Goal: Task Accomplishment & Management: Manage account settings

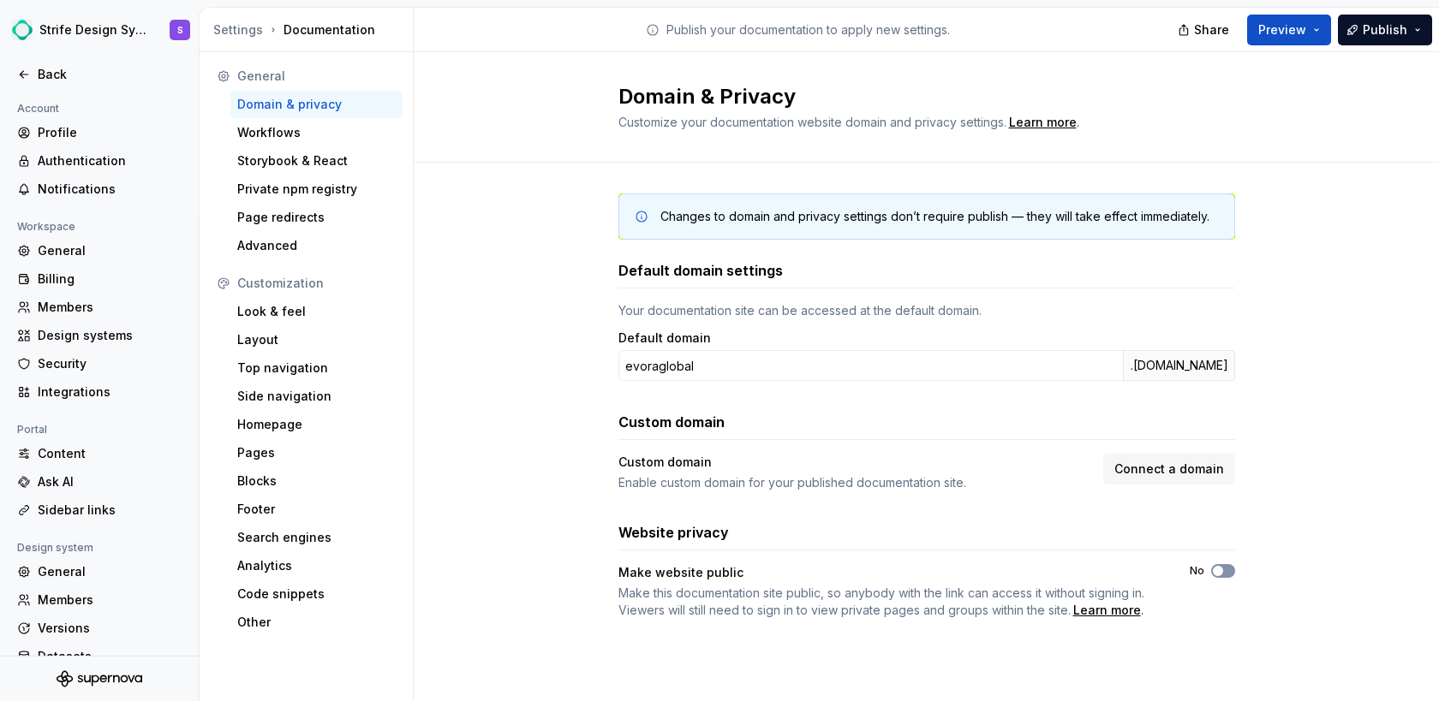
click at [1222, 572] on icon "button" at bounding box center [1218, 571] width 14 height 10
click at [279, 317] on div "Look & feel" at bounding box center [316, 311] width 158 height 17
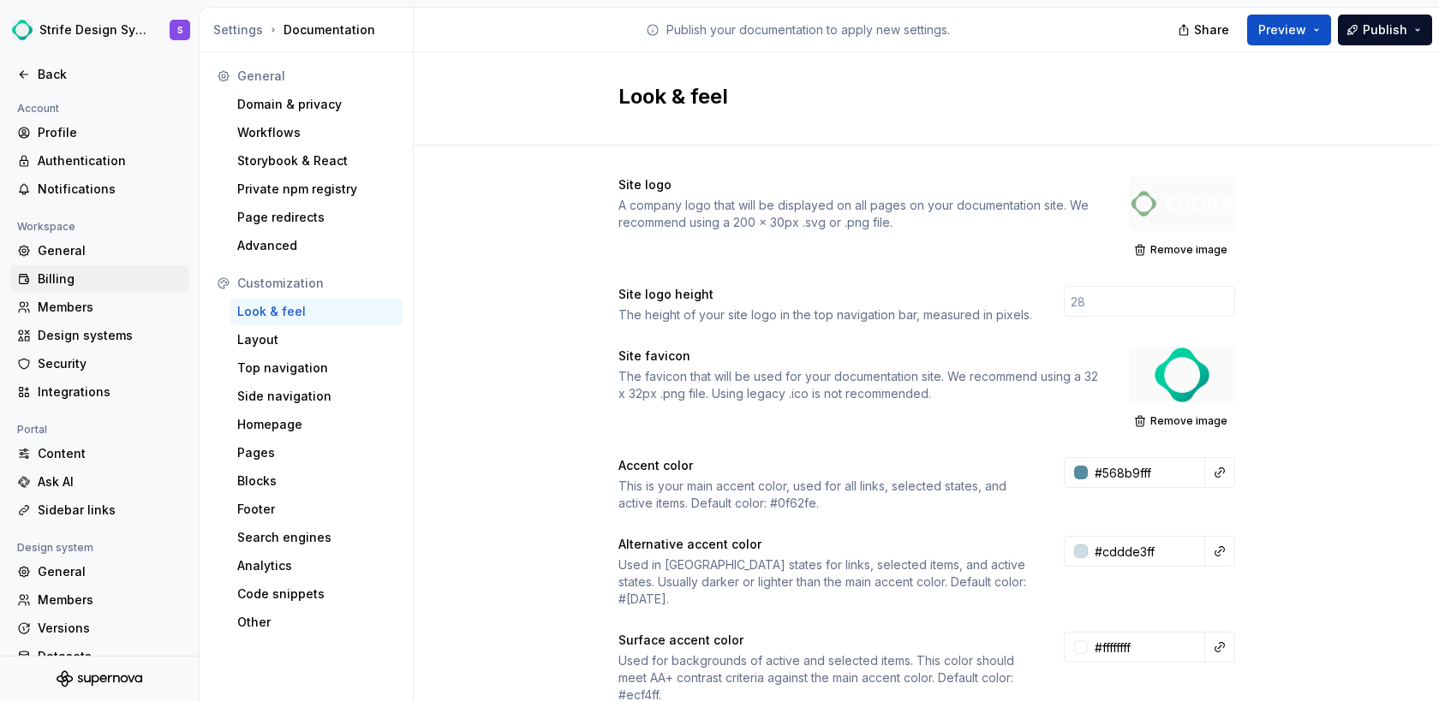
click at [95, 271] on div "Billing" at bounding box center [110, 279] width 144 height 17
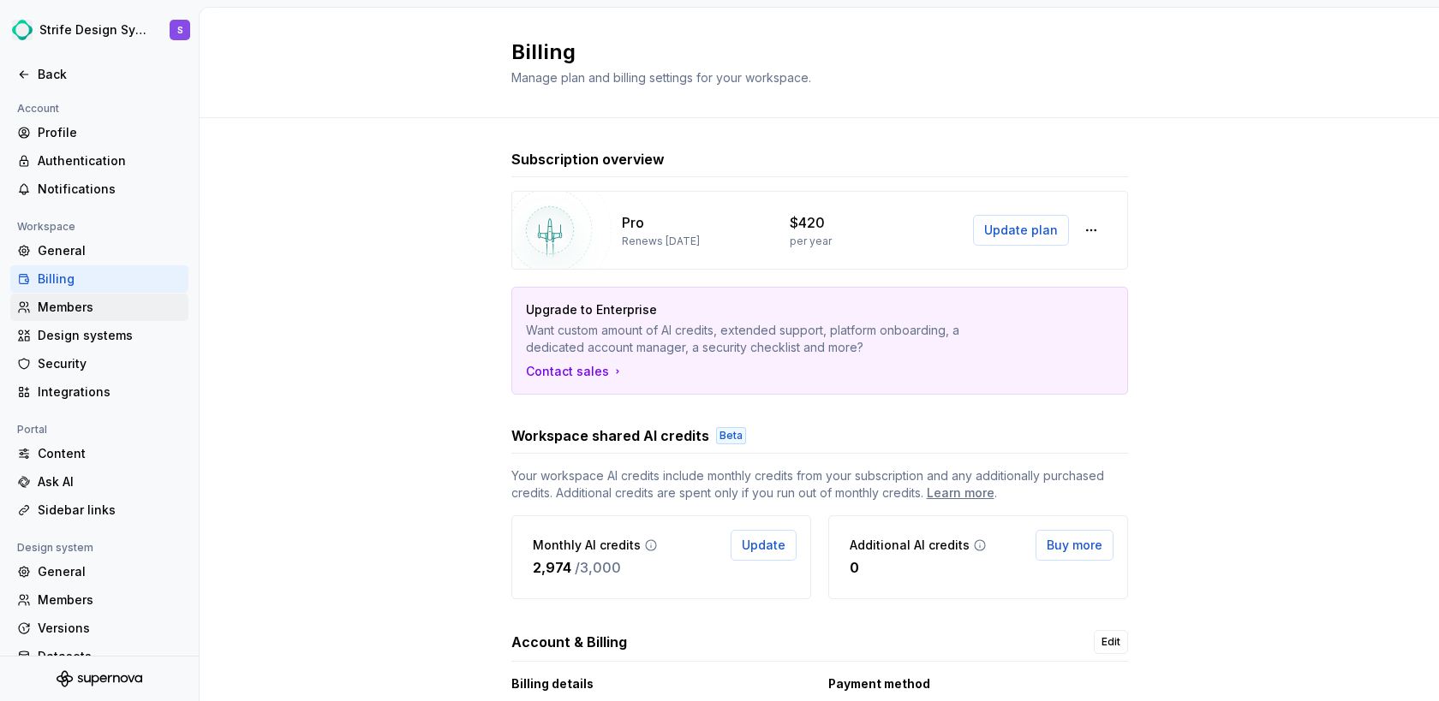
click at [113, 307] on div "Members" at bounding box center [110, 307] width 144 height 17
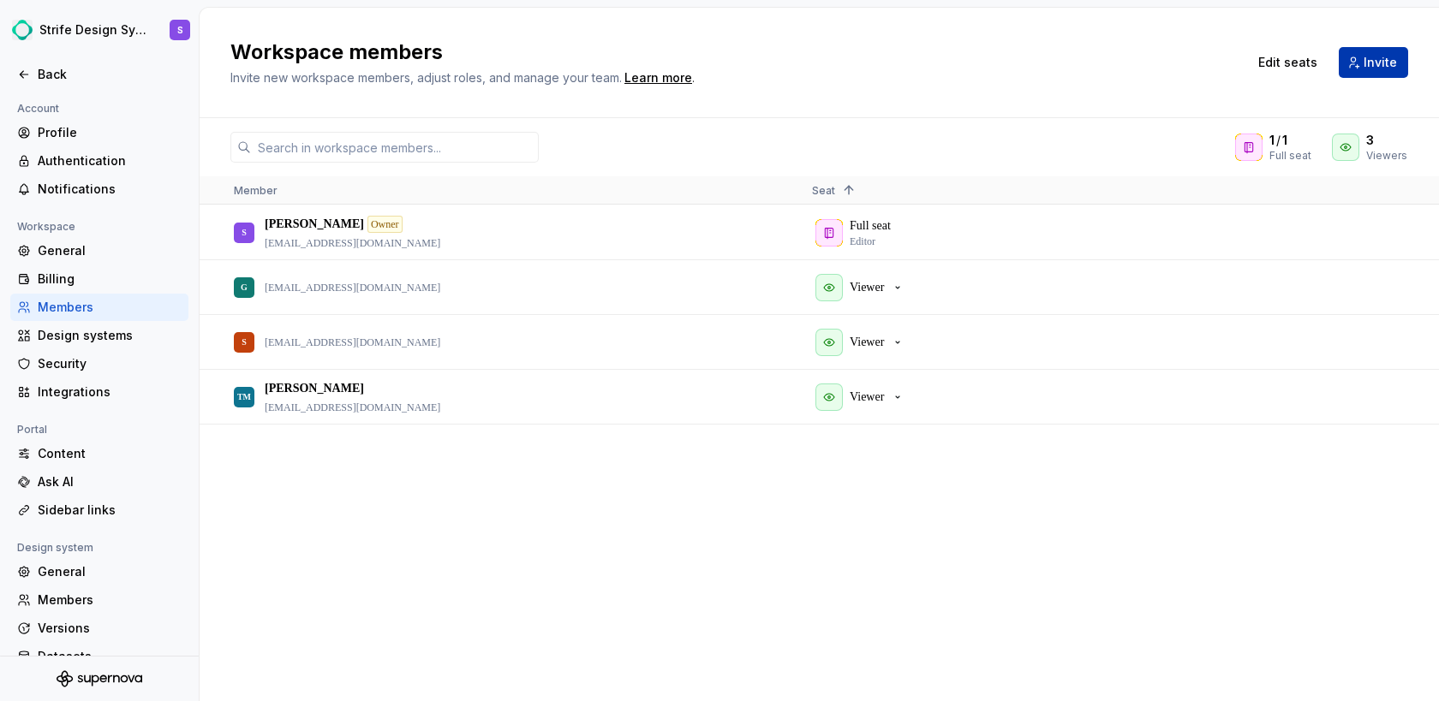
click at [1382, 68] on span "Invite" at bounding box center [1379, 62] width 33 height 17
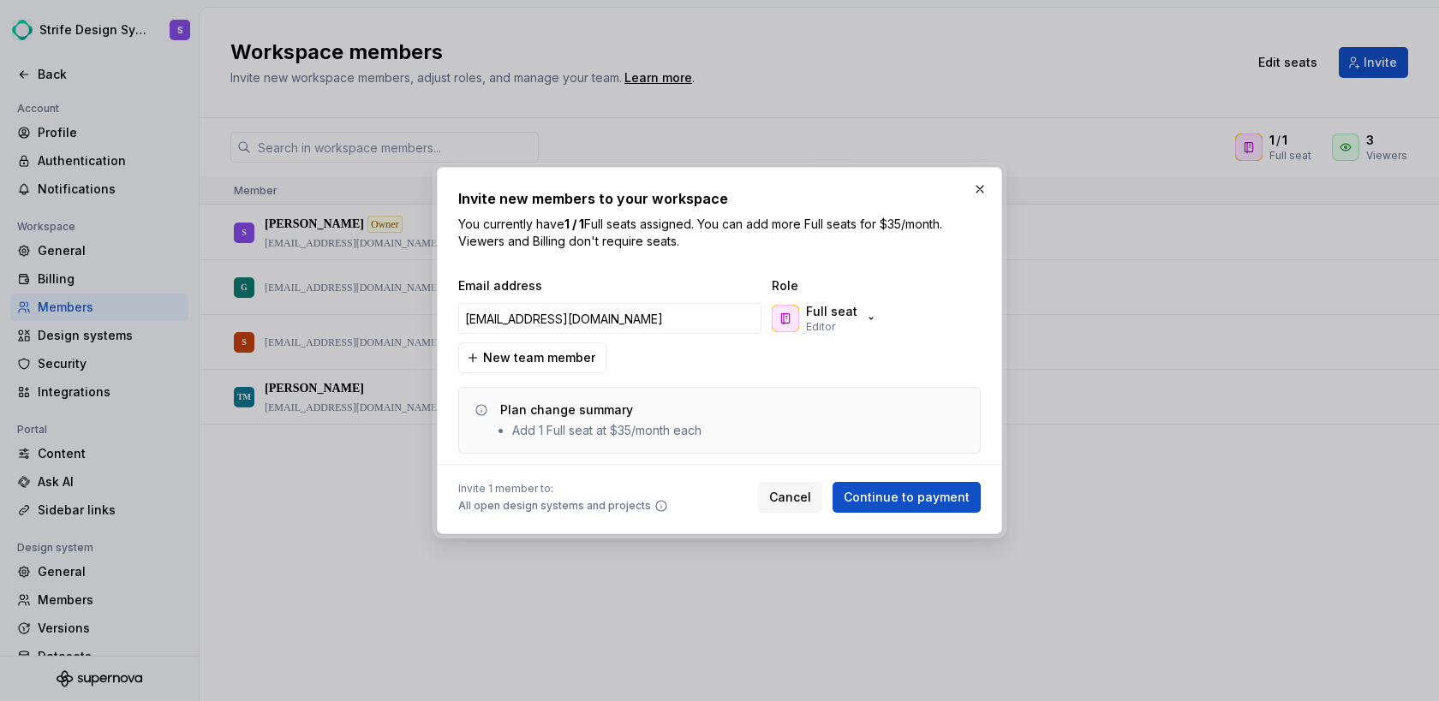
type input "fijeh@evoraglobal.com"
click at [937, 209] on div "Invite new members to your workspace You currently have 1 / 1 Full seats assign…" at bounding box center [719, 219] width 522 height 62
click at [849, 316] on p "Full seat" at bounding box center [831, 311] width 51 height 17
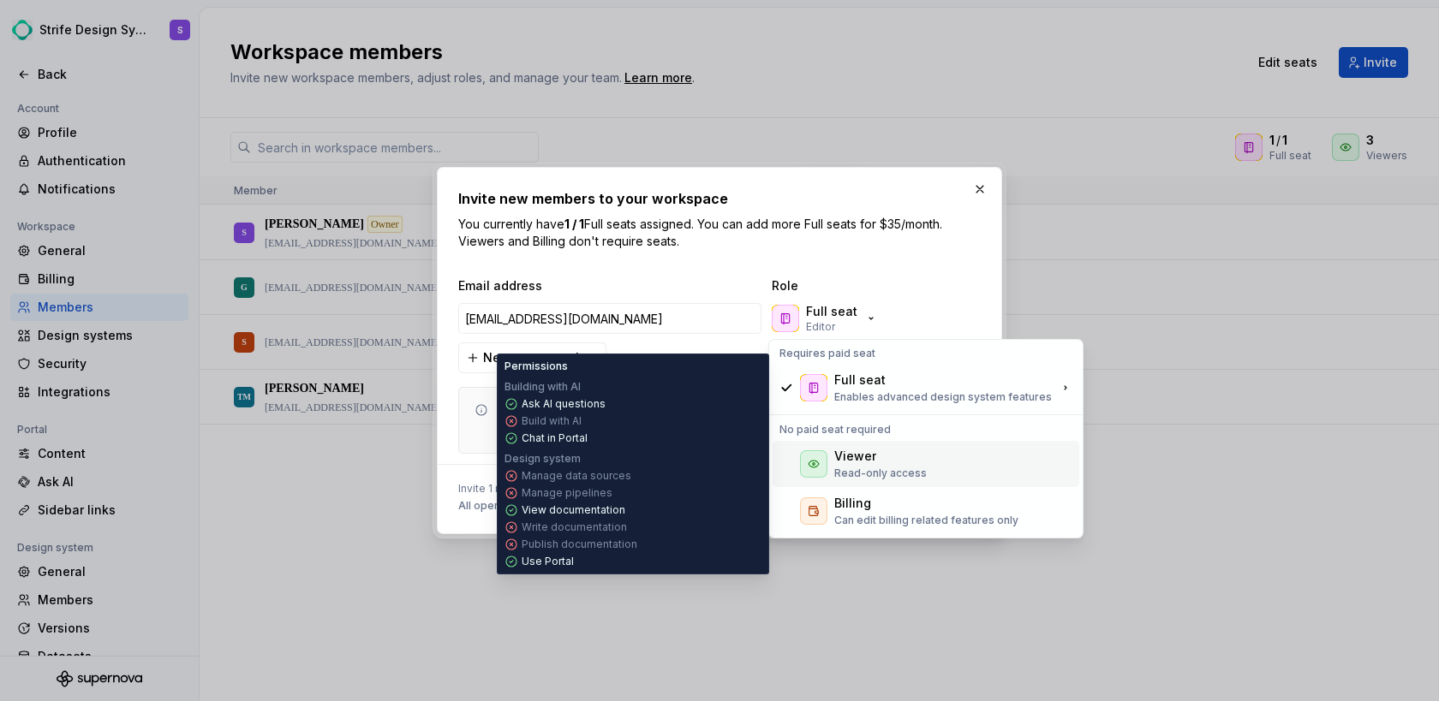
click at [875, 467] on p "Read-only access" at bounding box center [880, 474] width 92 height 14
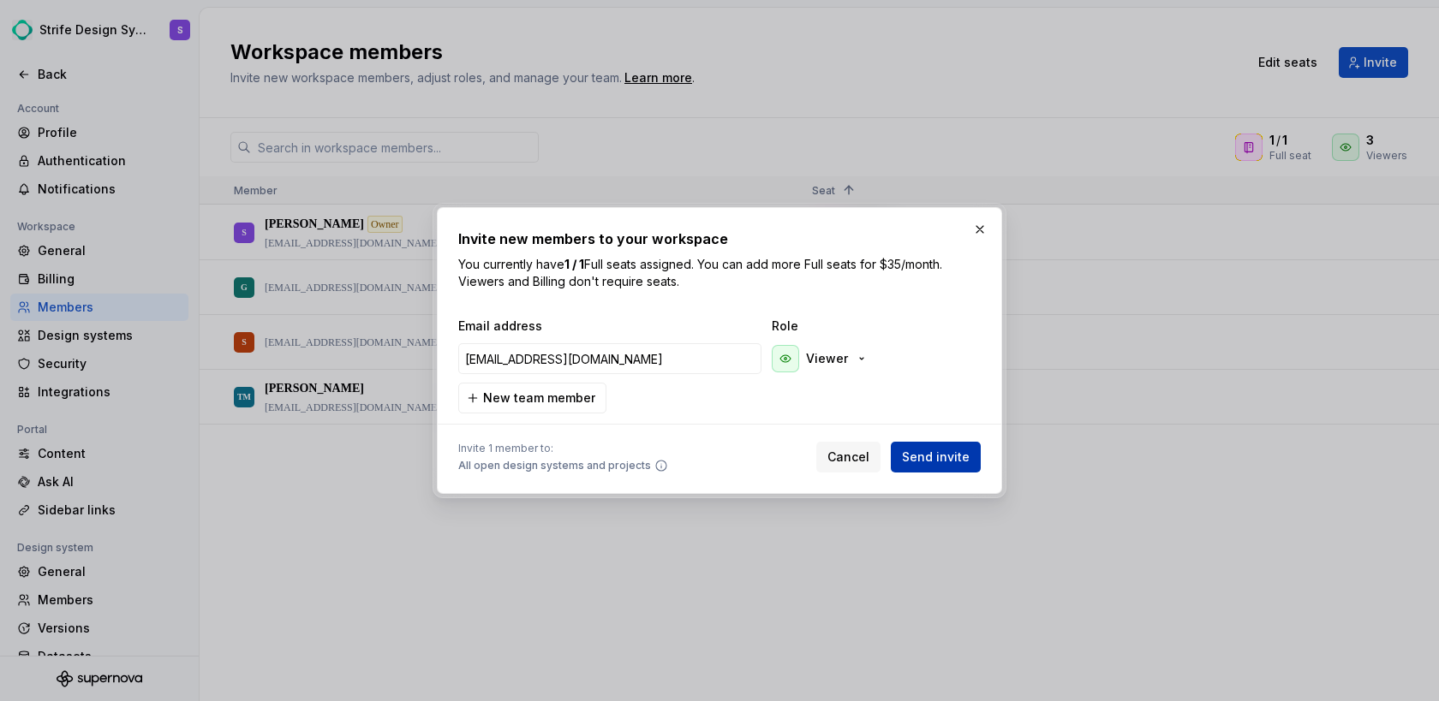
click at [940, 454] on span "Send invite" at bounding box center [936, 457] width 68 height 17
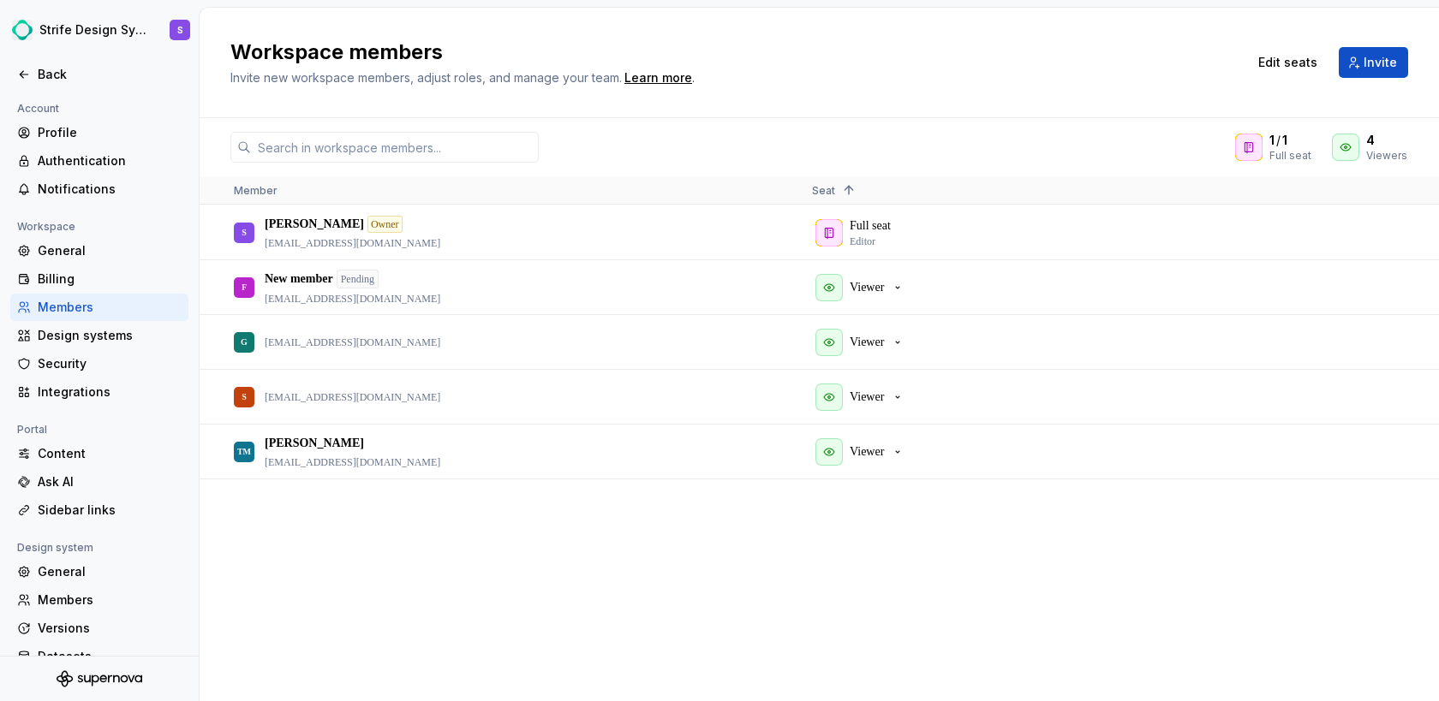
click at [573, 150] on div "1 / 1 Full seat 4 Viewers" at bounding box center [819, 147] width 1239 height 31
click at [71, 333] on div "Design systems" at bounding box center [110, 335] width 144 height 17
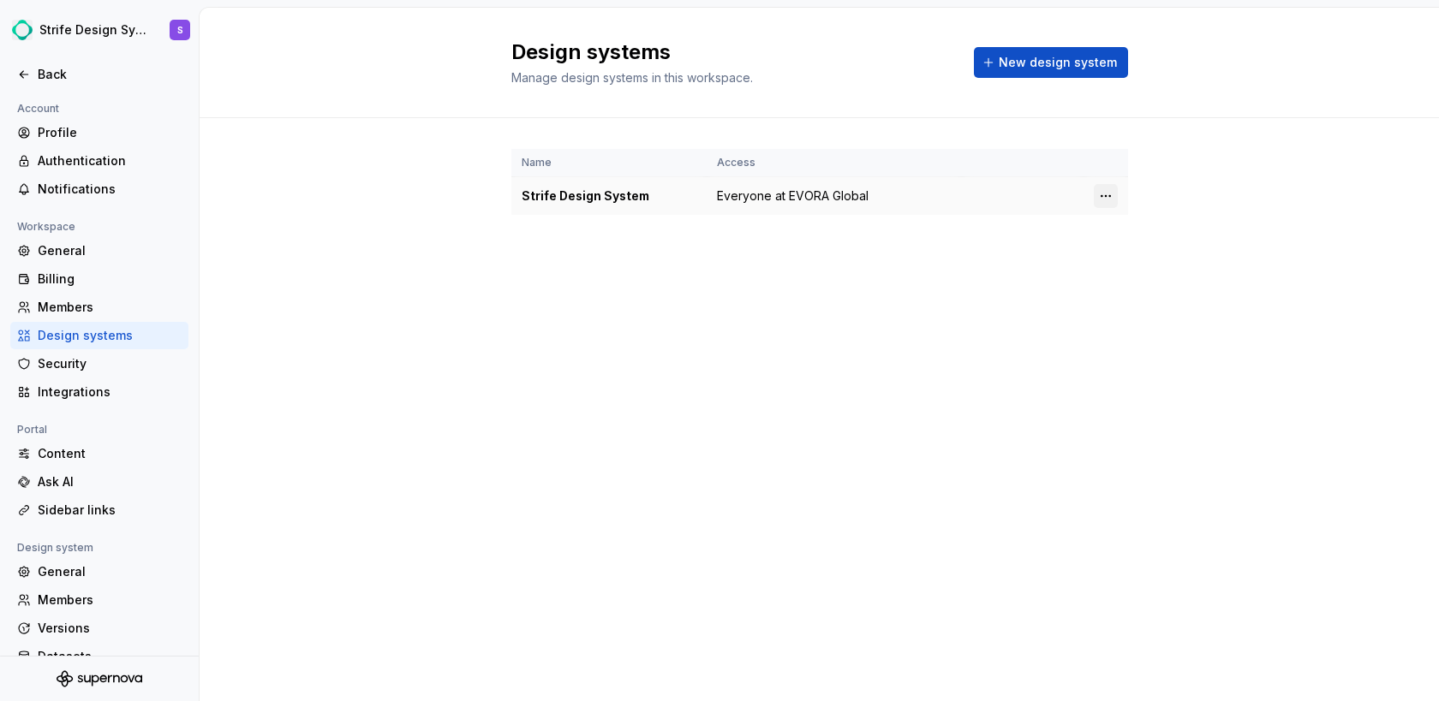
click at [1100, 200] on html "Strife Design System S Back Account Profile Authentication Notifications Worksp…" at bounding box center [719, 350] width 1439 height 701
click at [1146, 252] on div "Design system settings" at bounding box center [1206, 256] width 163 height 17
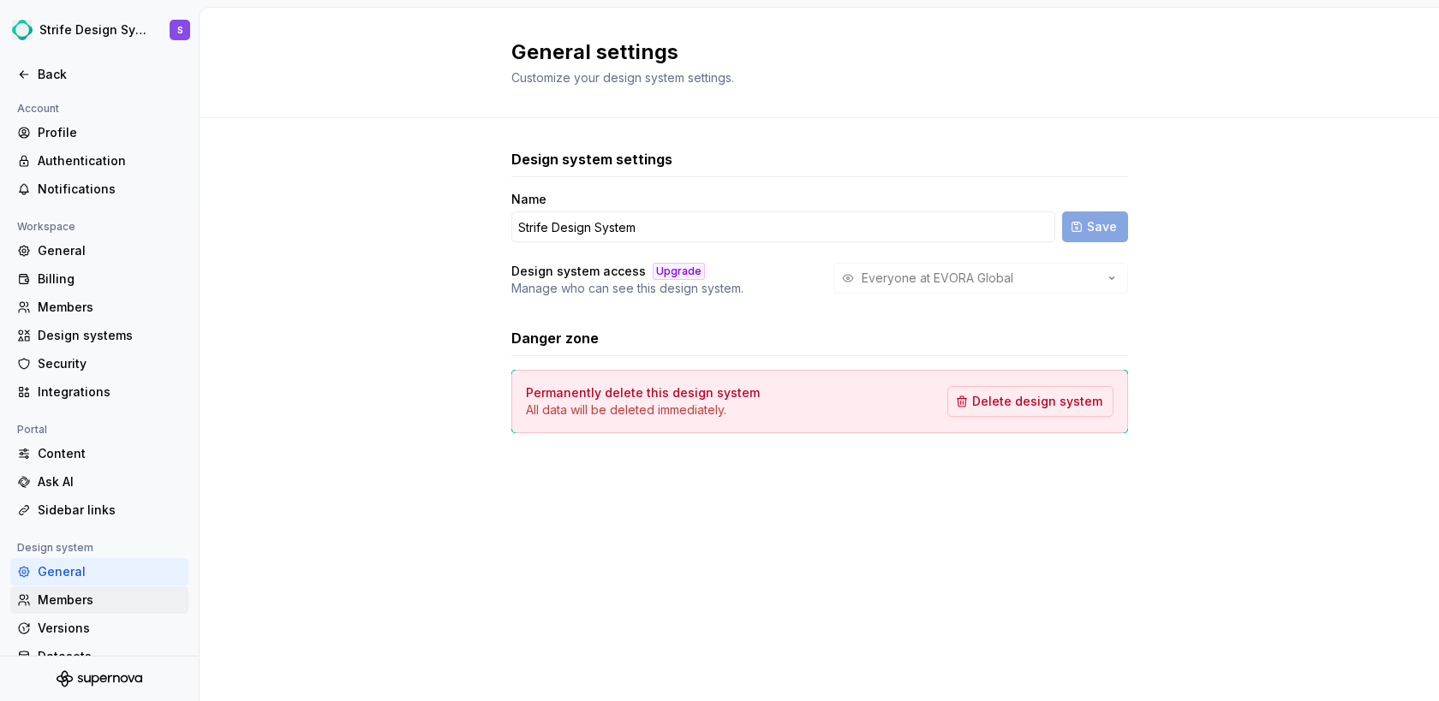
click at [84, 601] on div "Members" at bounding box center [110, 600] width 144 height 17
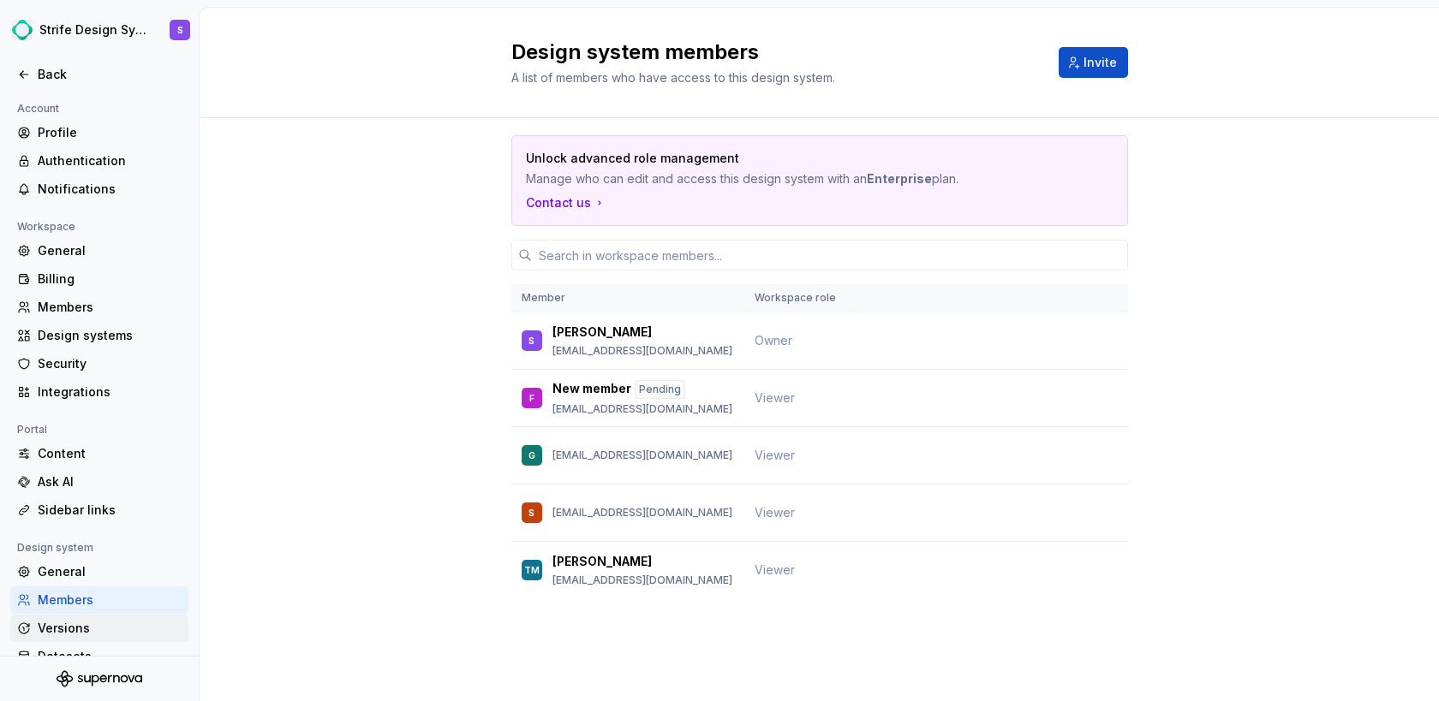
click at [89, 631] on div "Versions" at bounding box center [110, 628] width 144 height 17
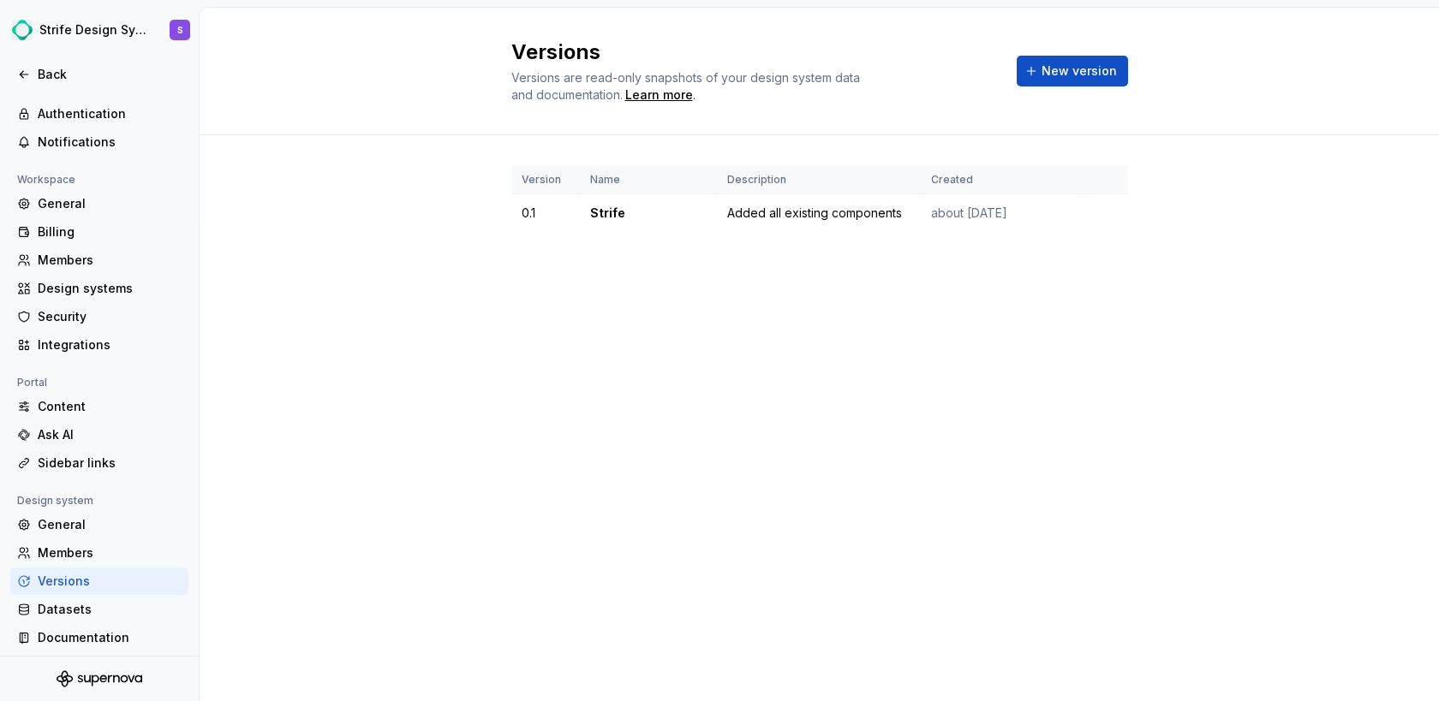
scroll to position [53, 0]
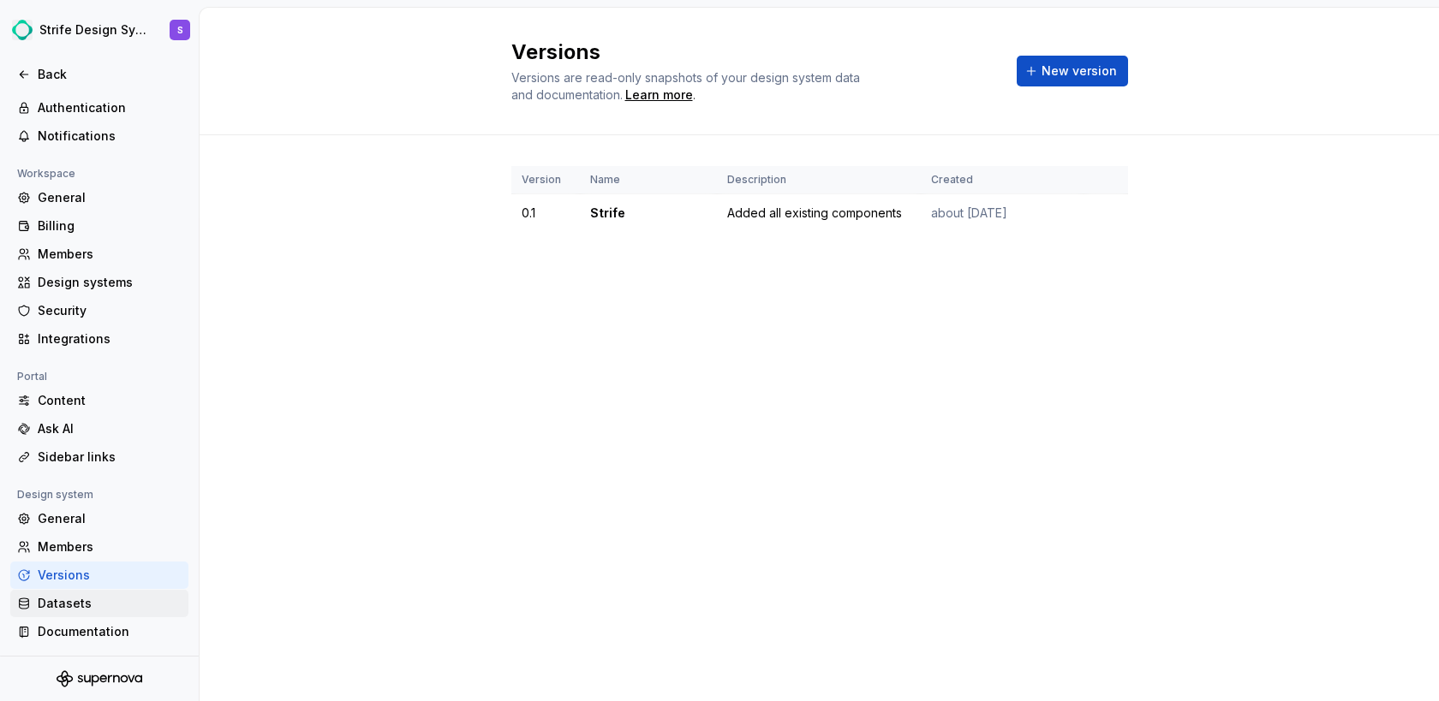
click at [85, 608] on div "Datasets" at bounding box center [110, 603] width 144 height 17
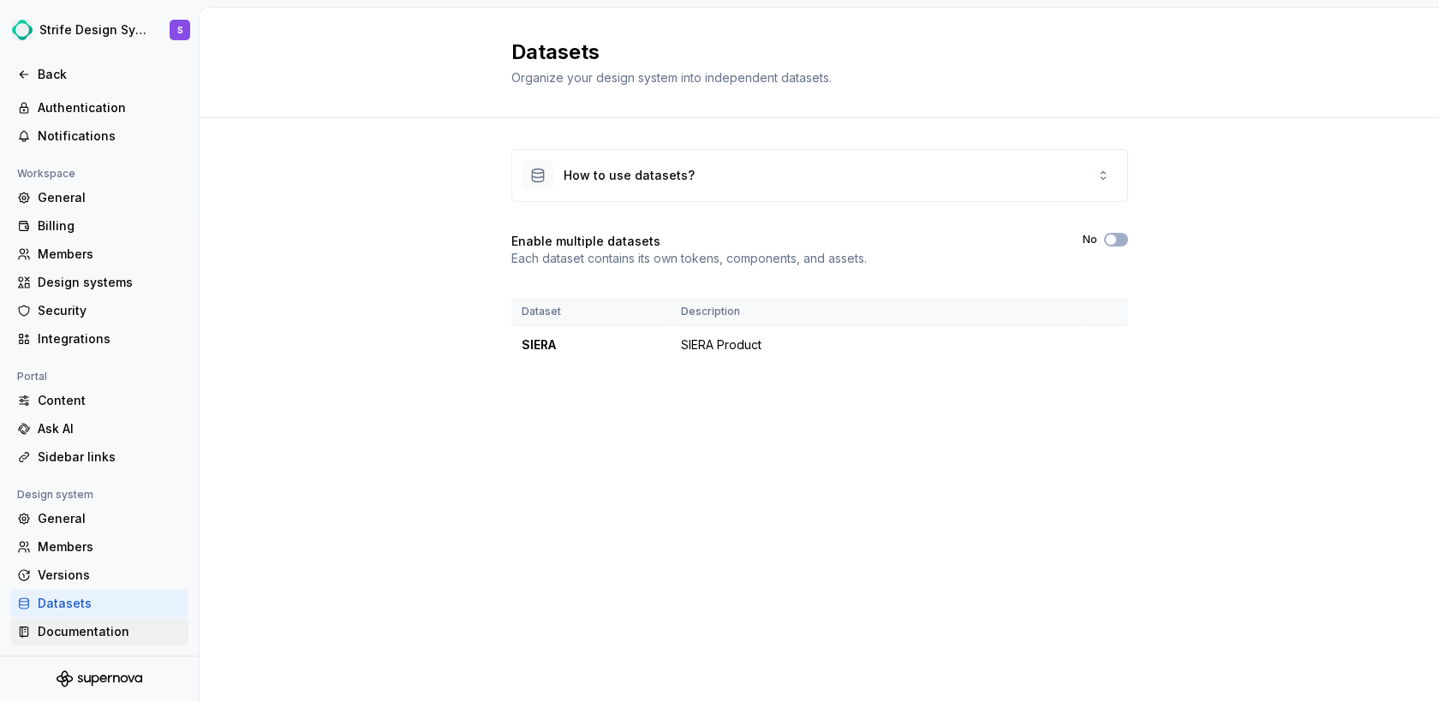
click at [90, 629] on div "Documentation" at bounding box center [110, 631] width 144 height 17
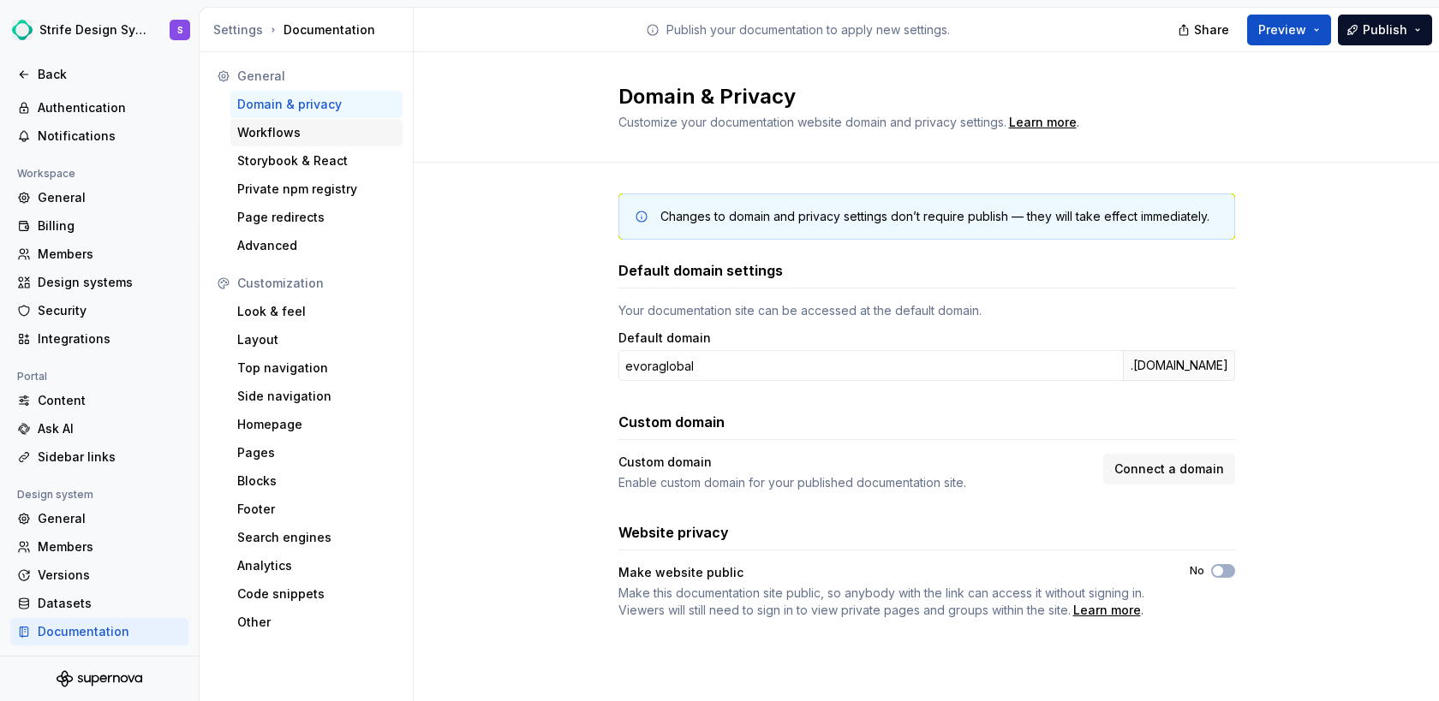
click at [274, 141] on div "Workflows" at bounding box center [316, 132] width 172 height 27
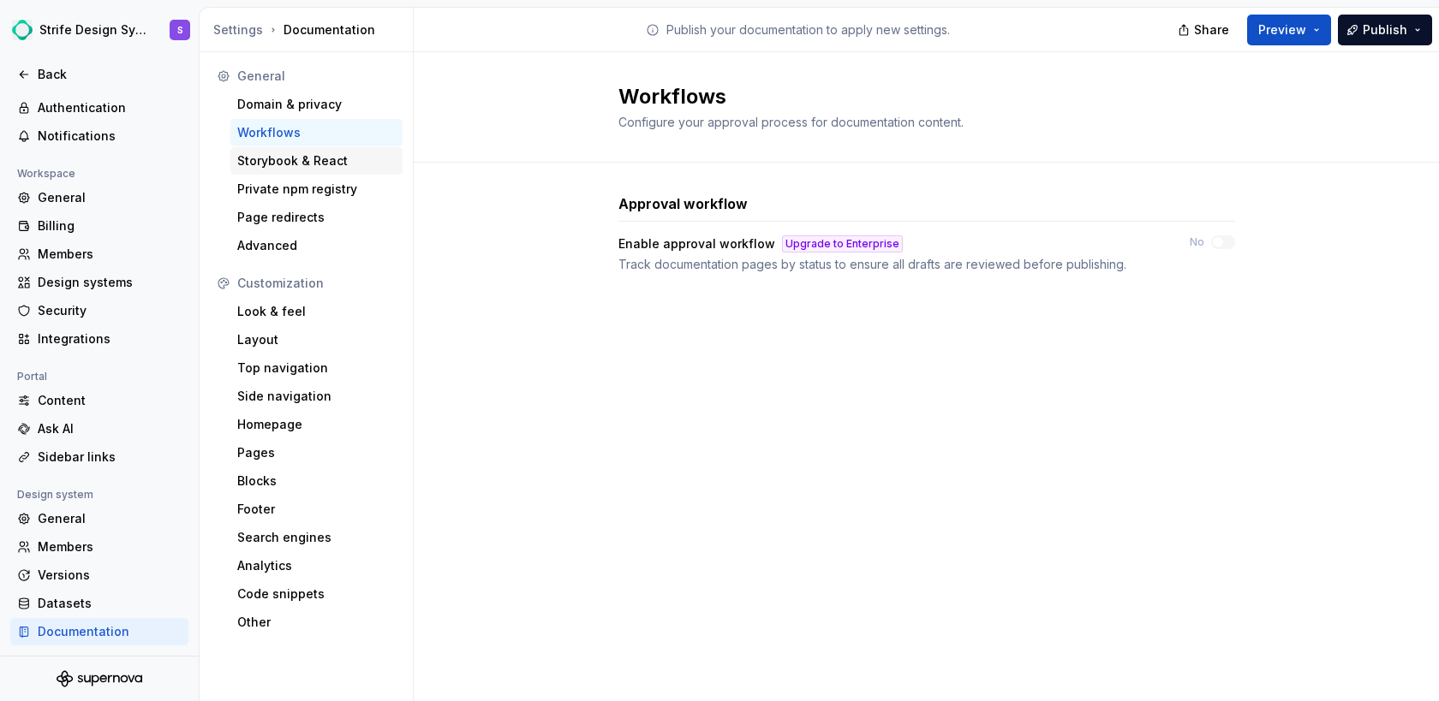
click at [277, 160] on div "Storybook & React" at bounding box center [316, 160] width 158 height 17
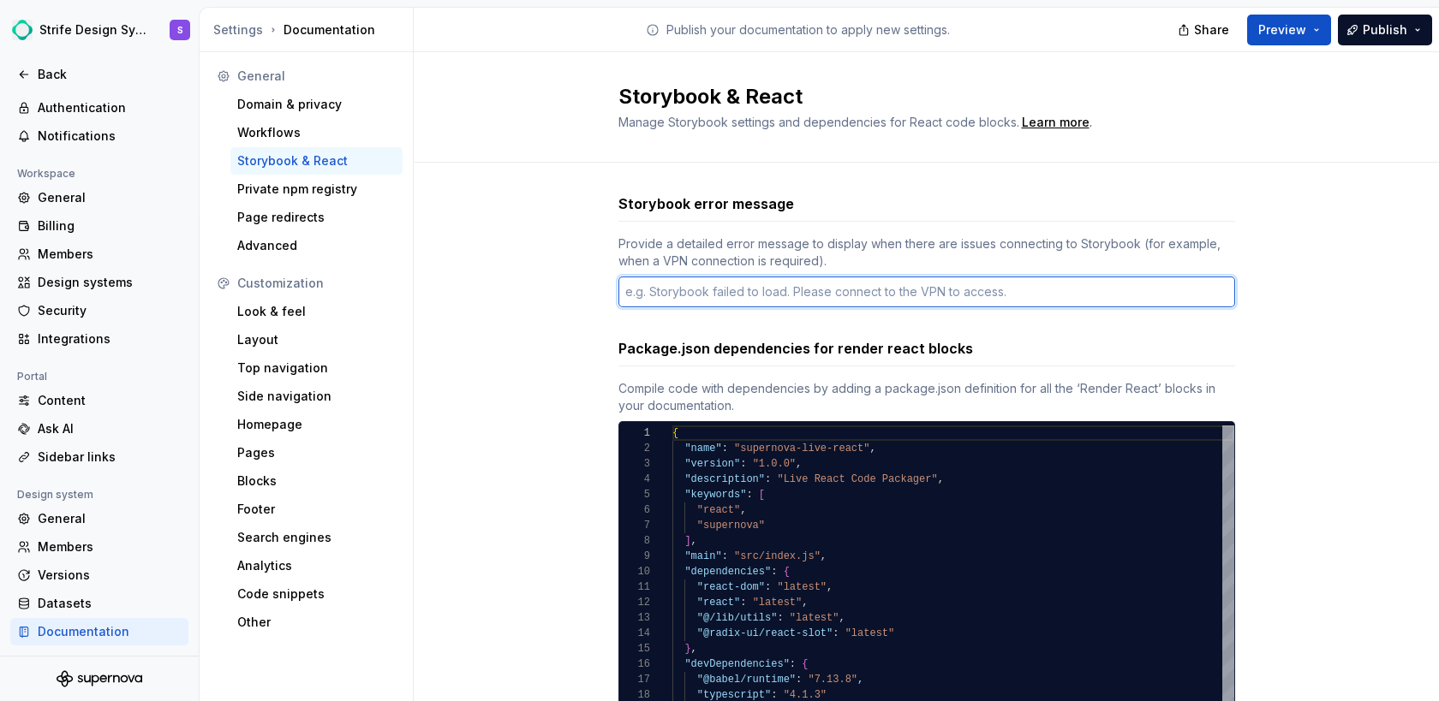
click at [872, 295] on textarea at bounding box center [926, 292] width 617 height 31
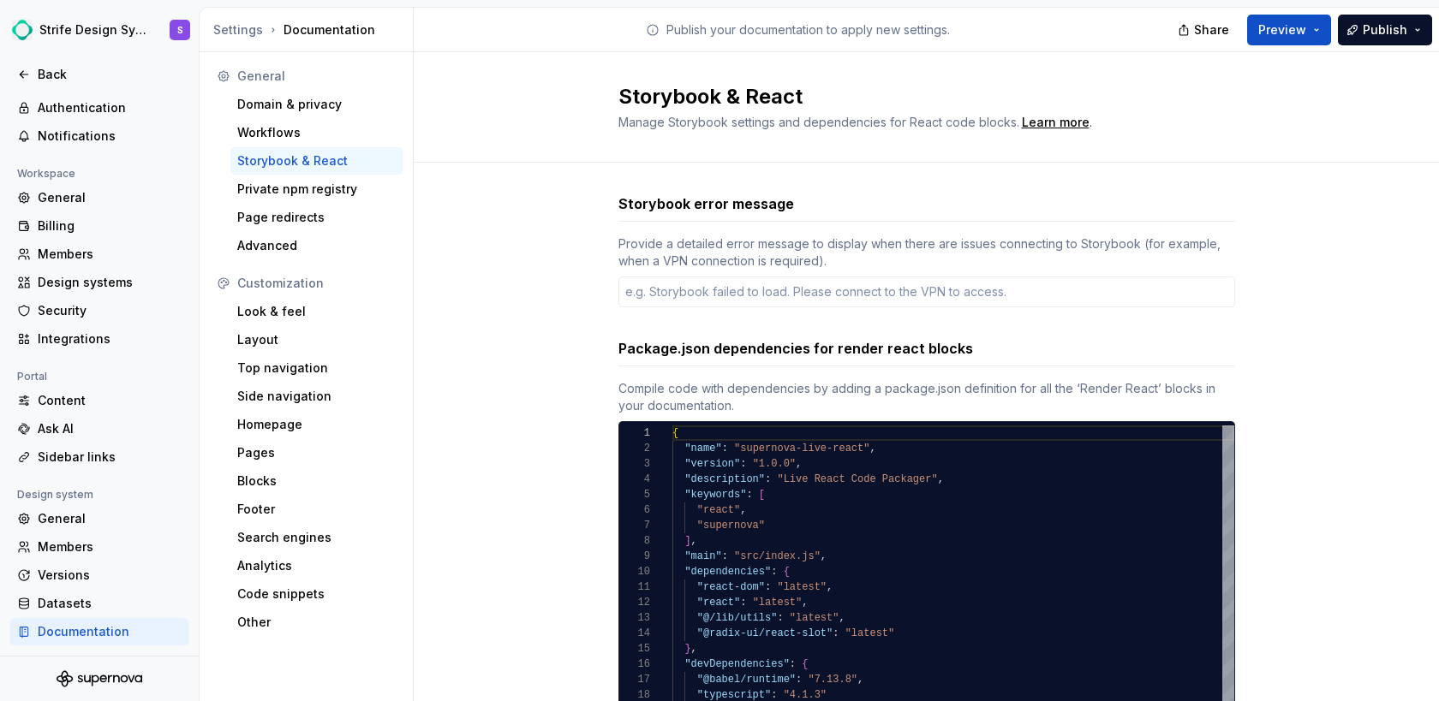
click at [496, 299] on div "Storybook error message Provide a detailed error message to display when there …" at bounding box center [926, 576] width 1025 height 826
click at [318, 188] on div "Private npm registry" at bounding box center [316, 189] width 158 height 17
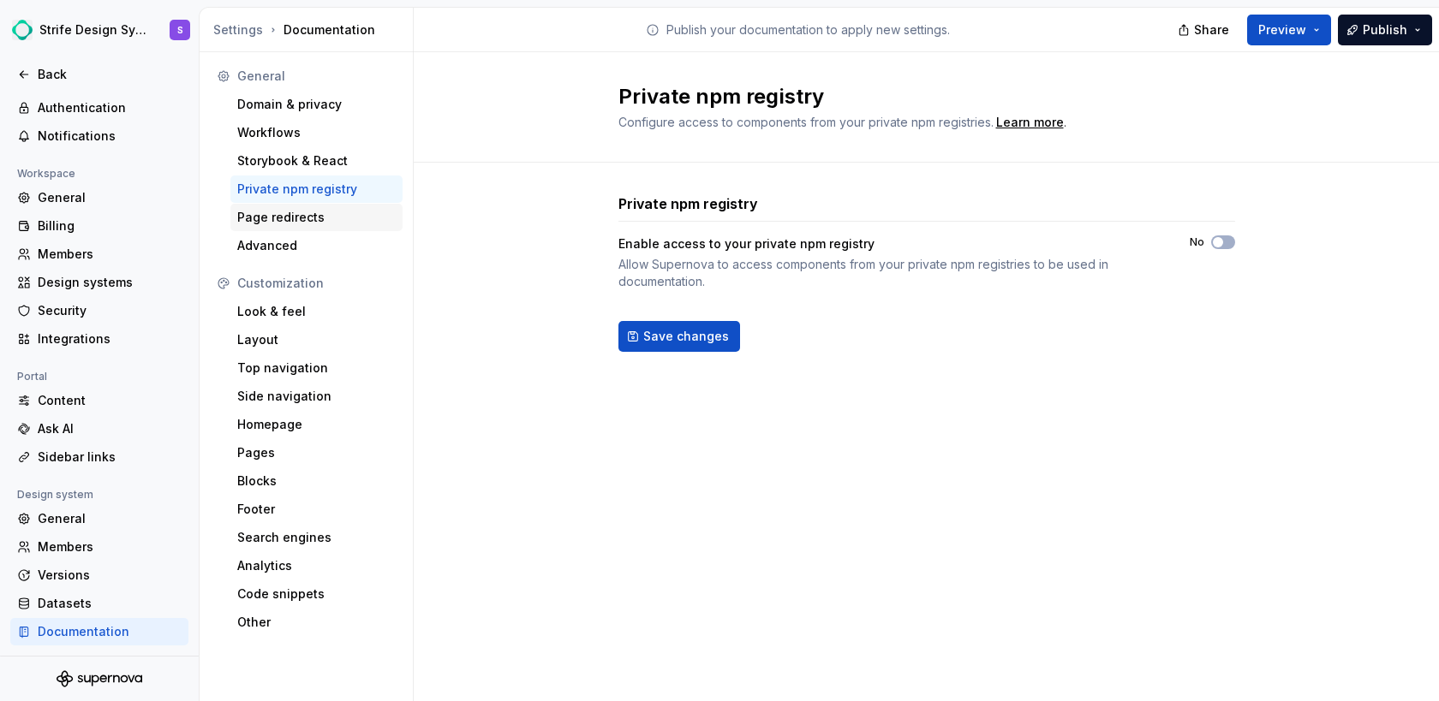
click at [292, 226] on div "Page redirects" at bounding box center [316, 217] width 172 height 27
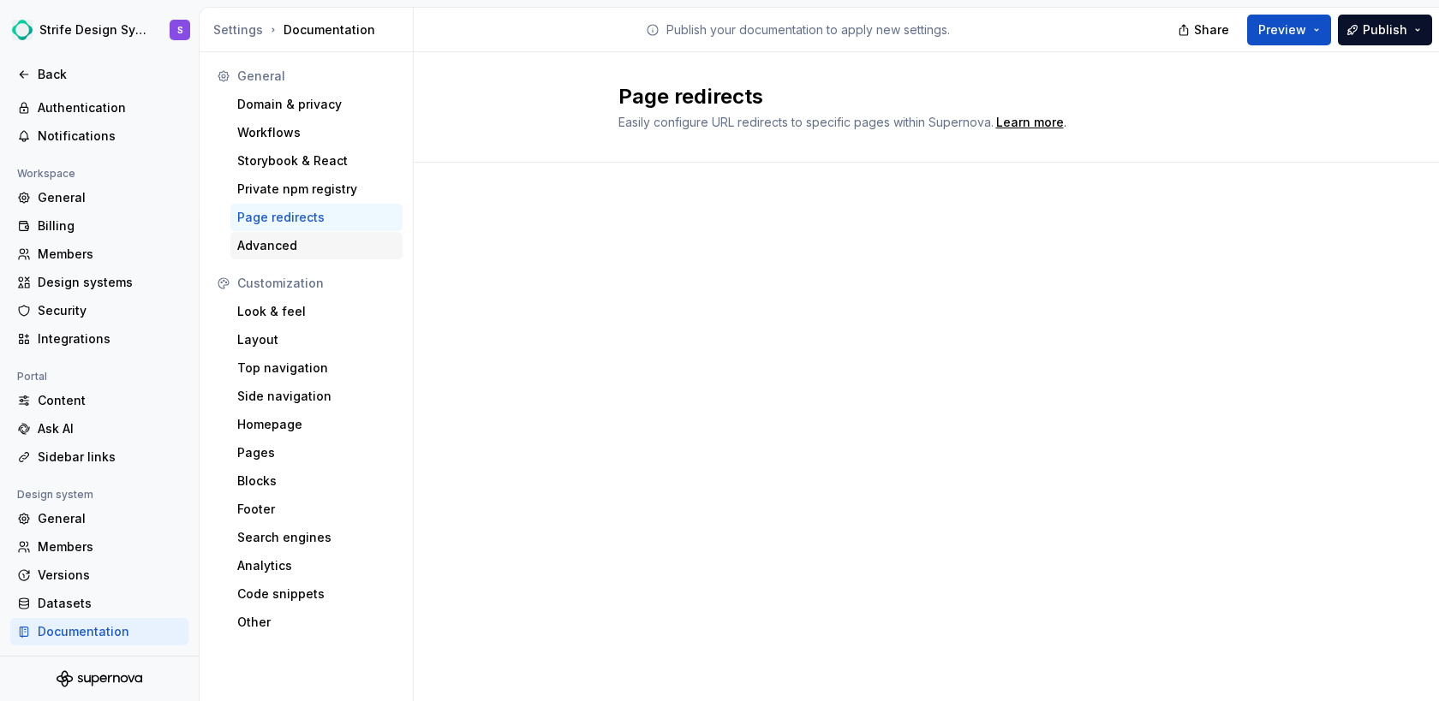
click at [291, 245] on div "Advanced" at bounding box center [316, 245] width 158 height 17
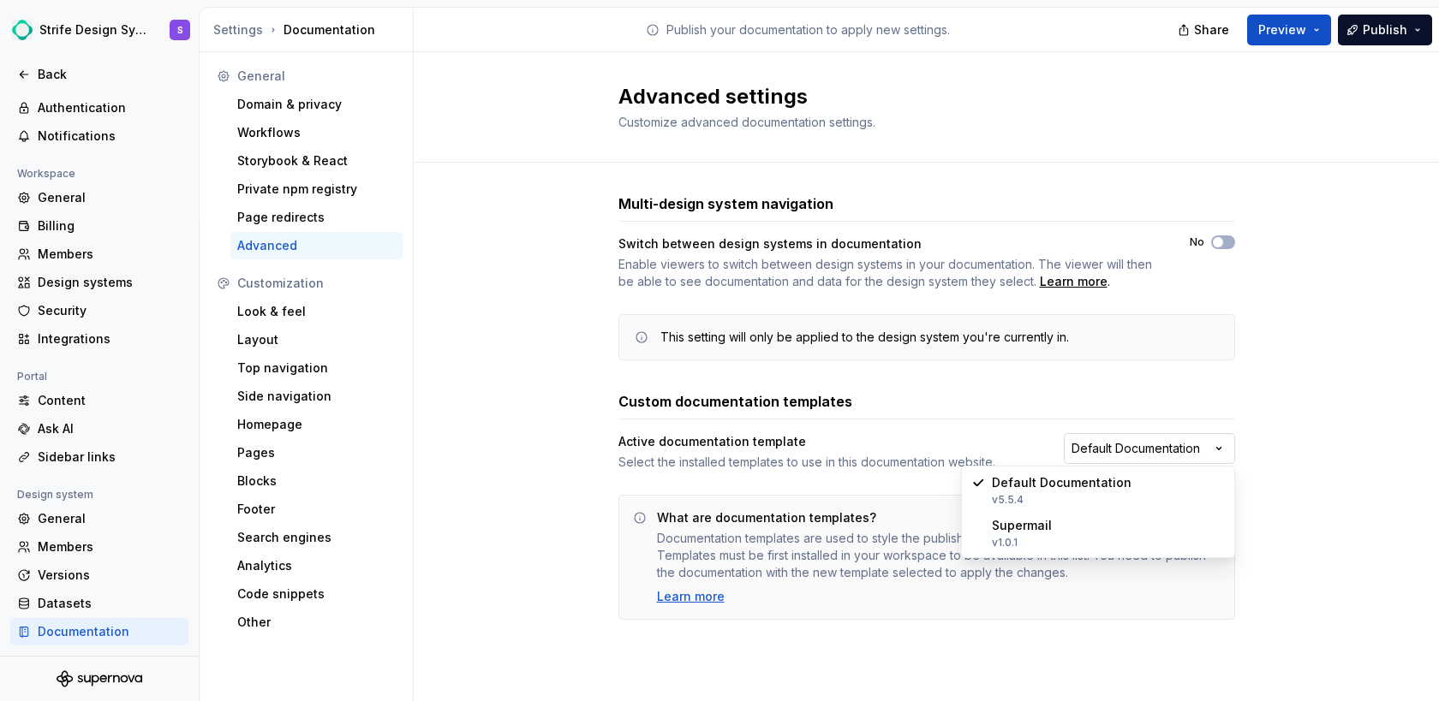
click at [1226, 445] on html "Strife Design System S Back Account Profile Authentication Notifications Worksp…" at bounding box center [719, 350] width 1439 height 701
click at [1305, 444] on html "Strife Design System S Back Account Profile Authentication Notifications Worksp…" at bounding box center [719, 350] width 1439 height 701
click at [295, 320] on div "Look & feel" at bounding box center [316, 311] width 172 height 27
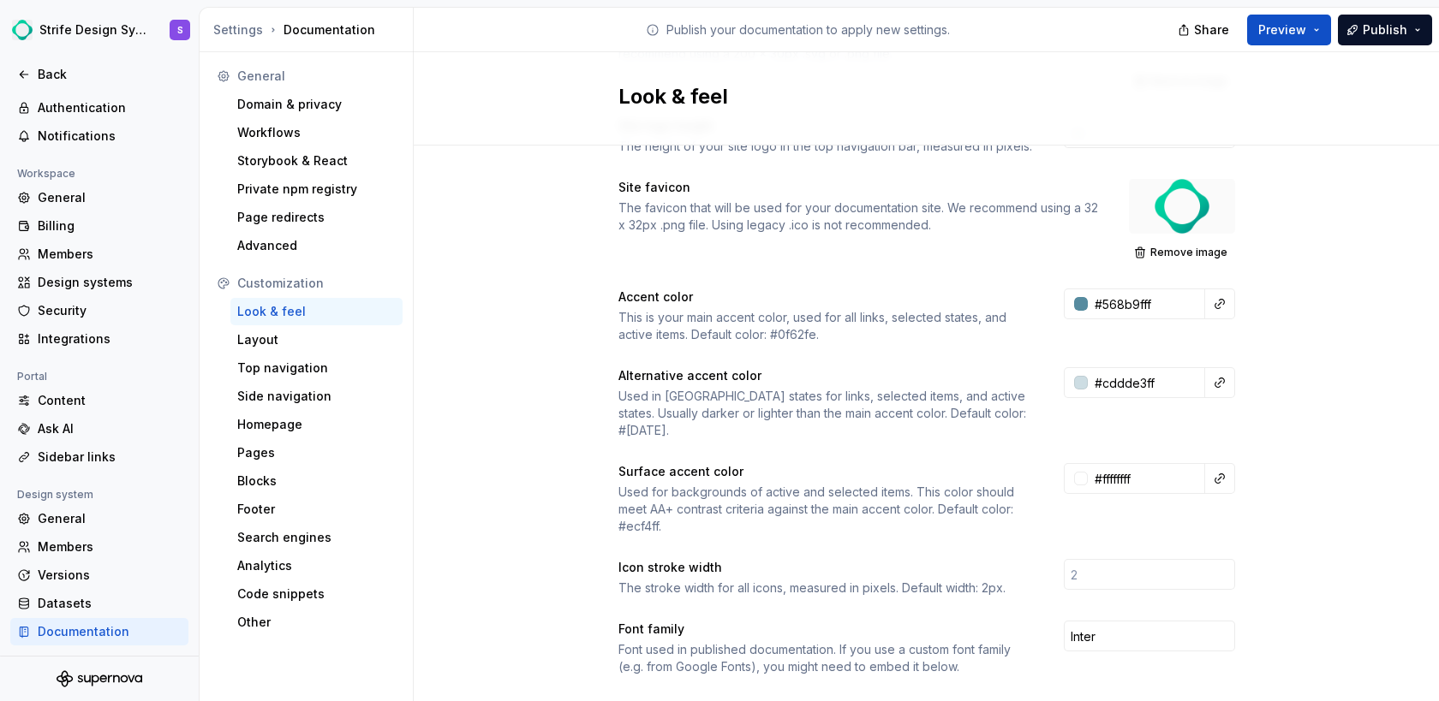
scroll to position [154, 0]
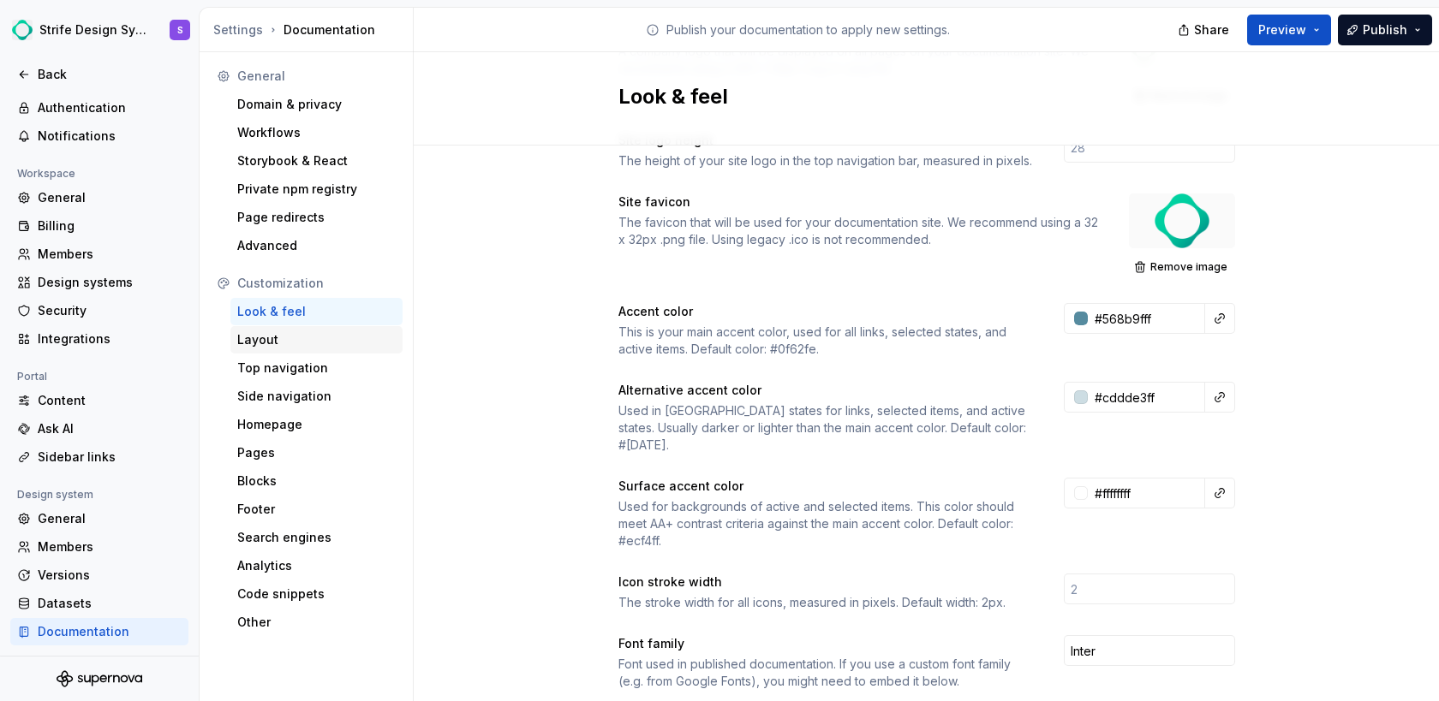
click at [244, 334] on div "Layout" at bounding box center [316, 339] width 158 height 17
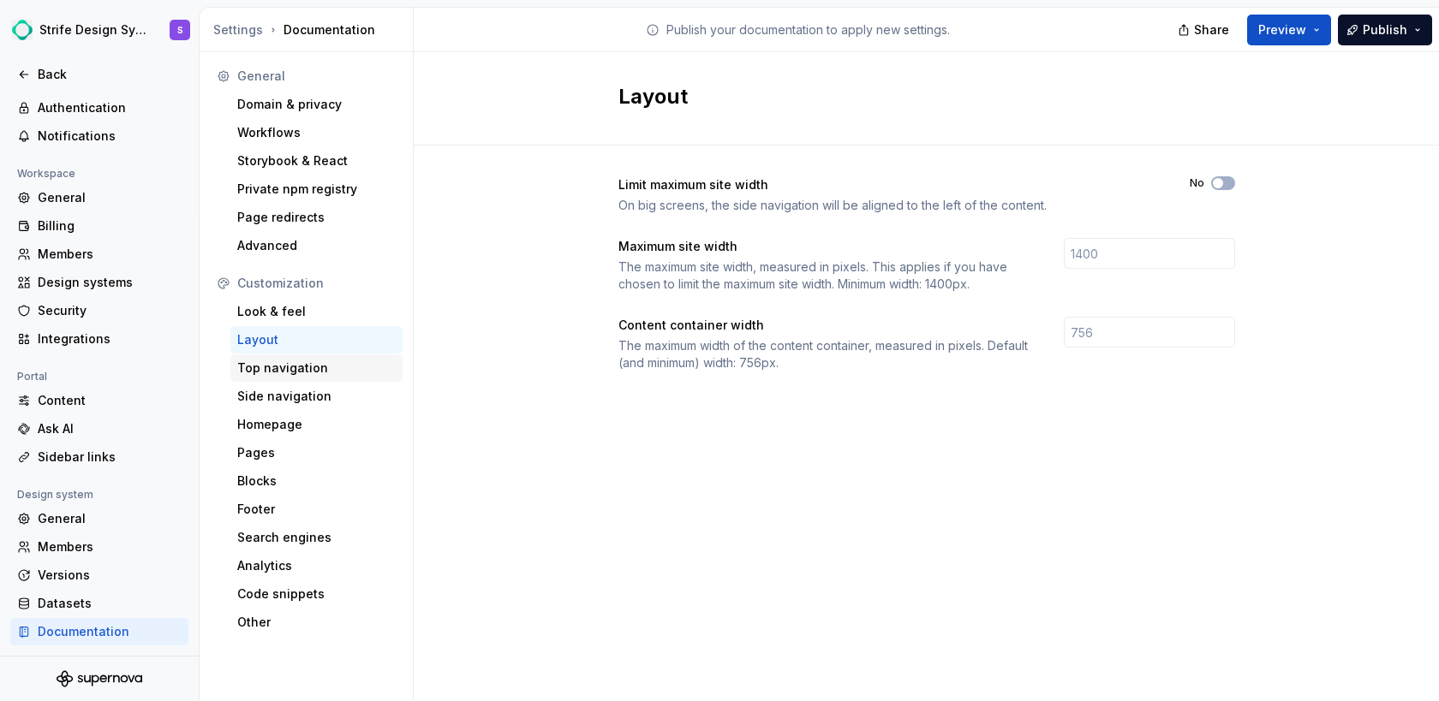
click at [264, 375] on div "Top navigation" at bounding box center [316, 368] width 158 height 17
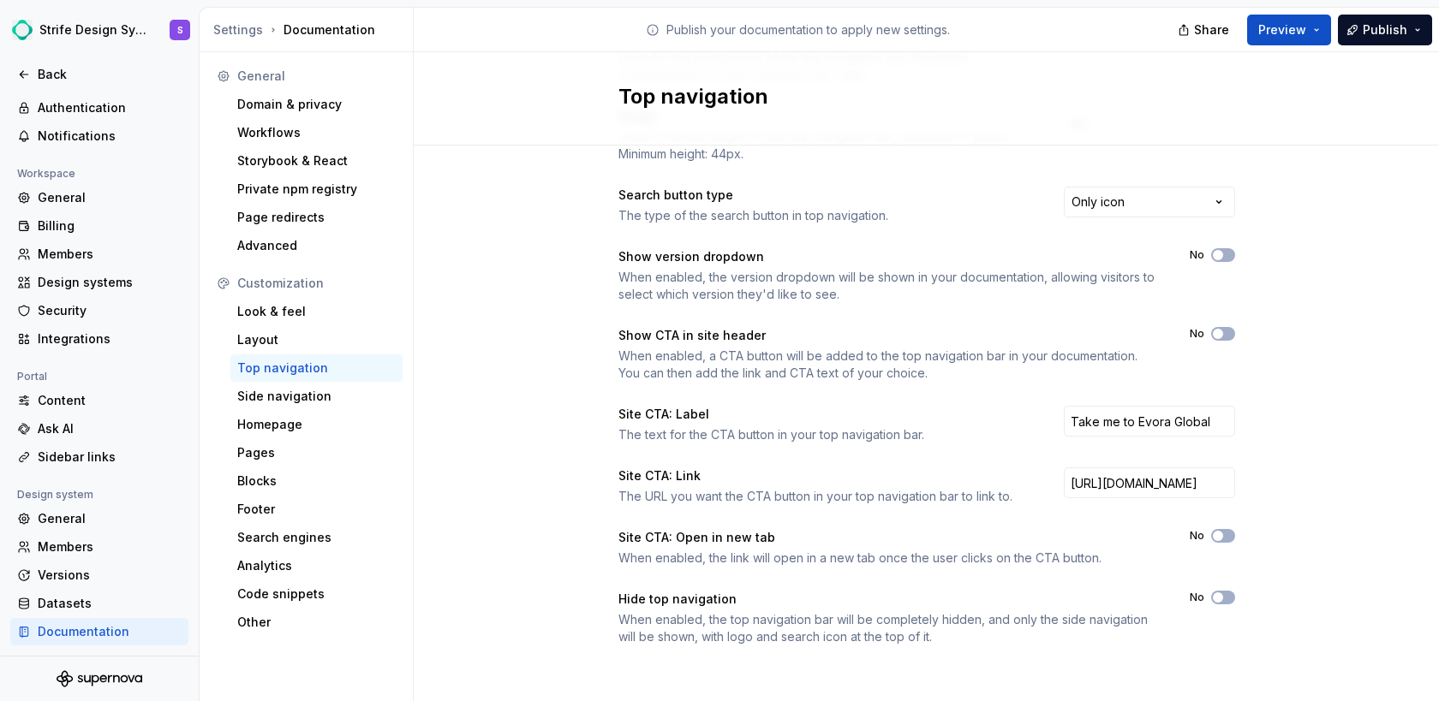
scroll to position [228, 0]
click at [289, 397] on div "Side navigation" at bounding box center [316, 396] width 158 height 17
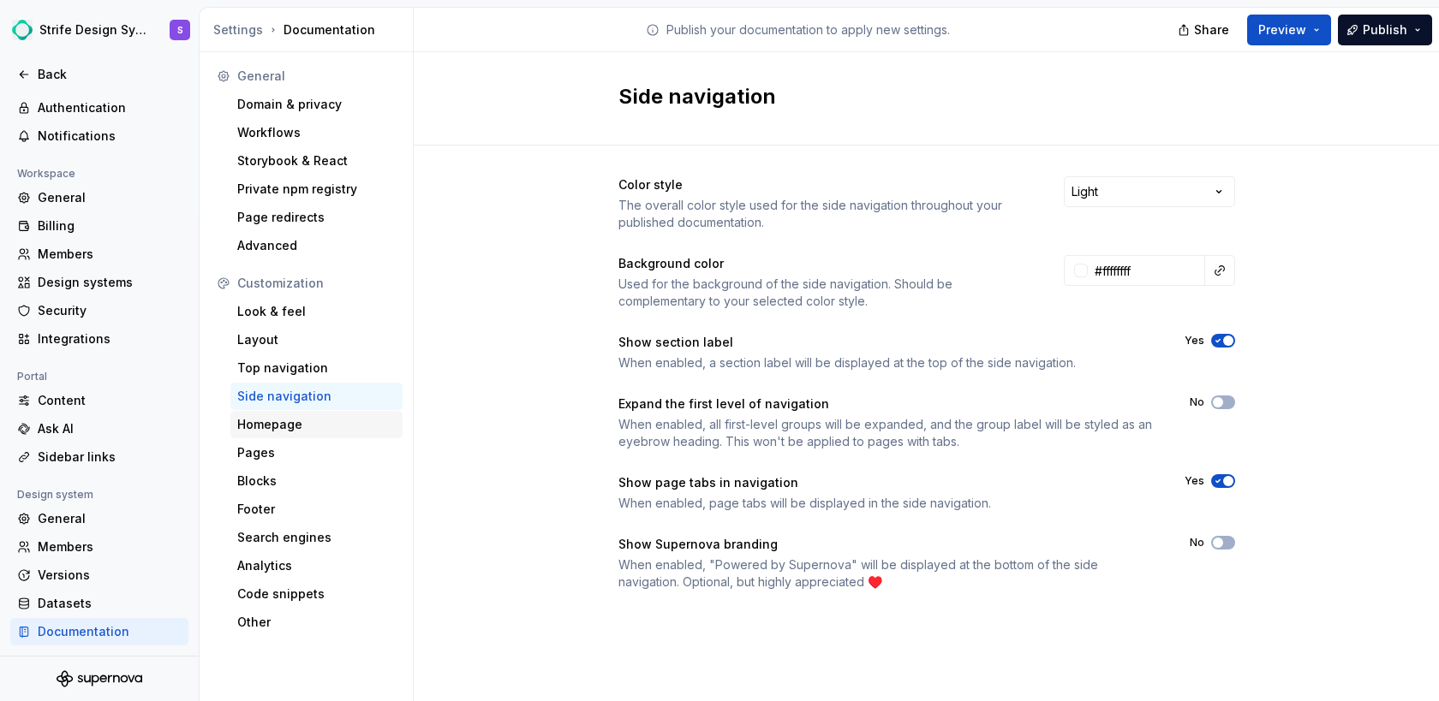
click at [289, 422] on div "Homepage" at bounding box center [316, 424] width 158 height 17
